Goal: Task Accomplishment & Management: Manage account settings

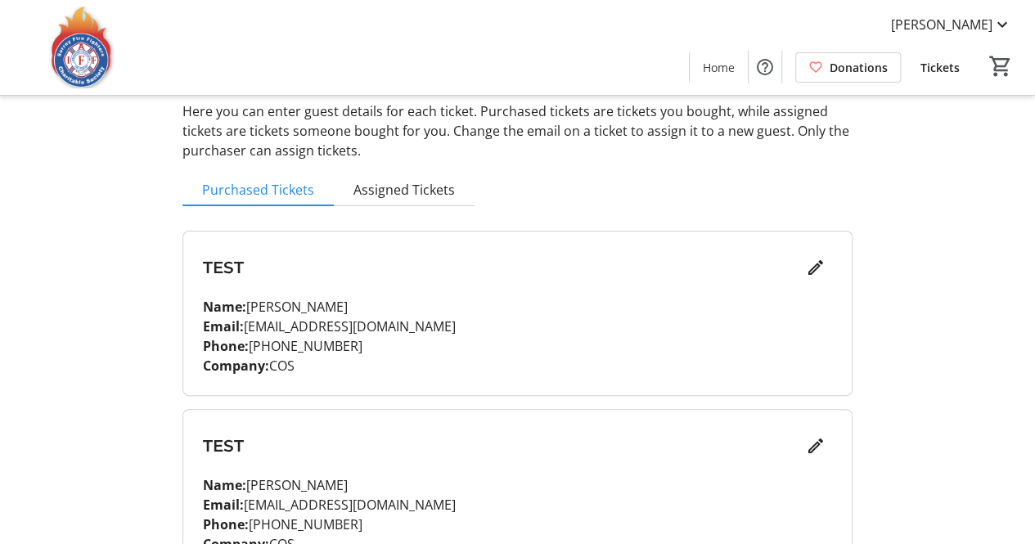
scroll to position [180, 0]
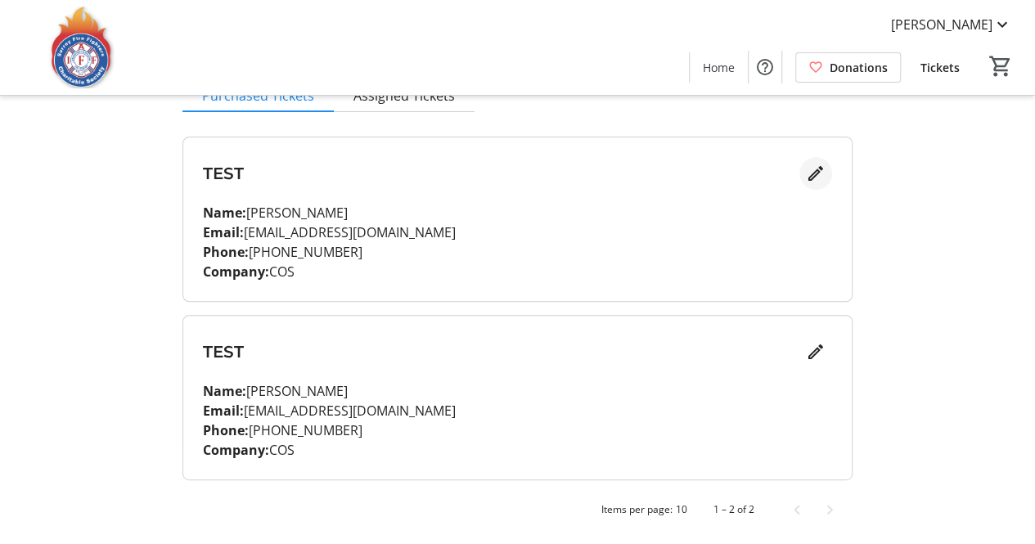
click at [802, 178] on span "Edit" at bounding box center [815, 173] width 33 height 33
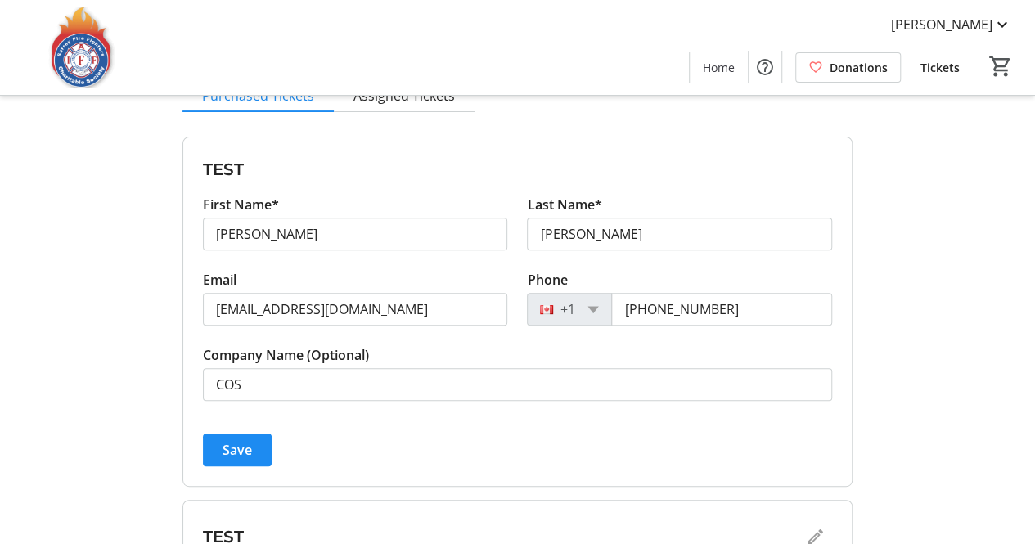
click at [426, 451] on div "Save" at bounding box center [517, 449] width 629 height 33
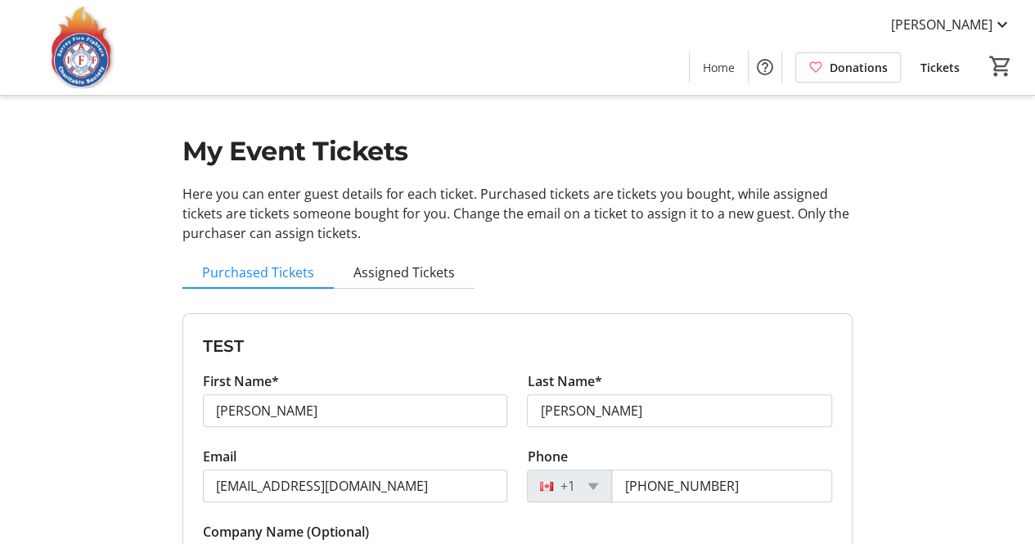
scroll to position [0, 0]
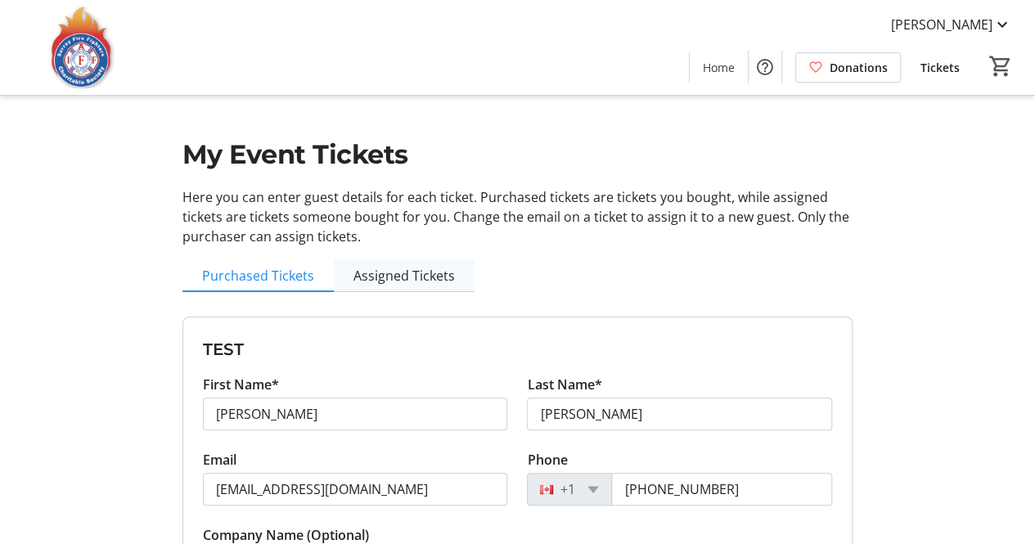
click at [376, 281] on span "Assigned Tickets" at bounding box center [403, 275] width 101 height 13
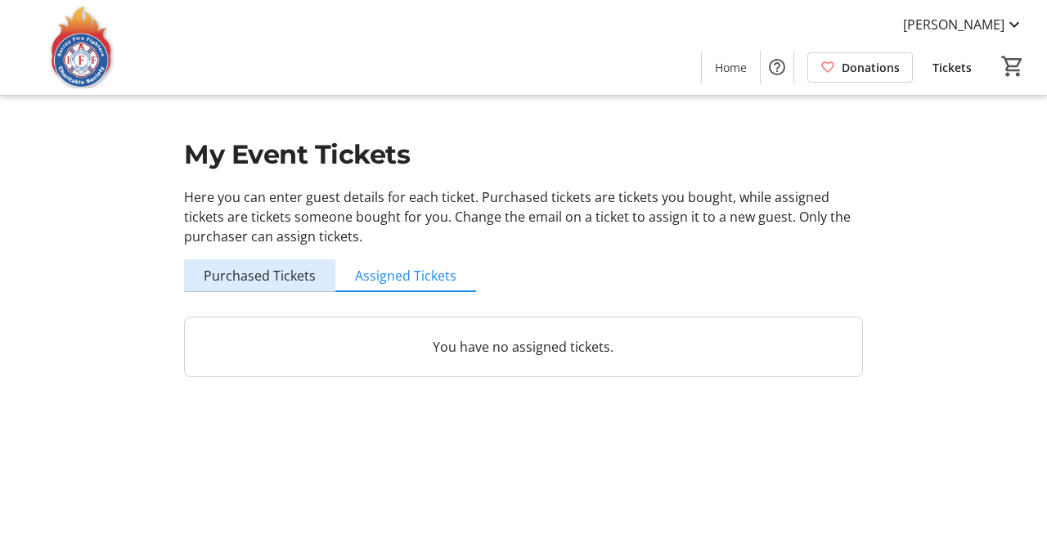
click at [306, 275] on span "Purchased Tickets" at bounding box center [260, 275] width 112 height 13
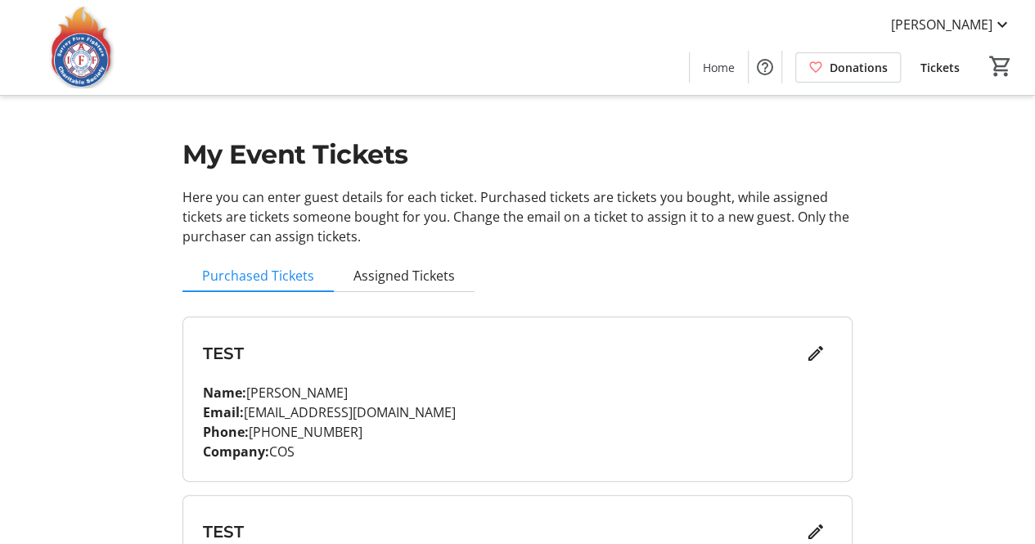
click at [839, 253] on div "My Event Tickets Here you can enter guest details for each ticket. Purchased ti…" at bounding box center [518, 362] width 690 height 725
click at [417, 191] on p "Here you can enter guest details for each ticket. Purchased tickets are tickets…" at bounding box center [517, 216] width 670 height 59
click at [865, 421] on div "My Event Tickets Here you can enter guest details for each ticket. Purchased ti…" at bounding box center [517, 362] width 1035 height 725
click at [546, 223] on p "Here you can enter guest details for each ticket. Purchased tickets are tickets…" at bounding box center [517, 216] width 670 height 59
